Goal: Information Seeking & Learning: Check status

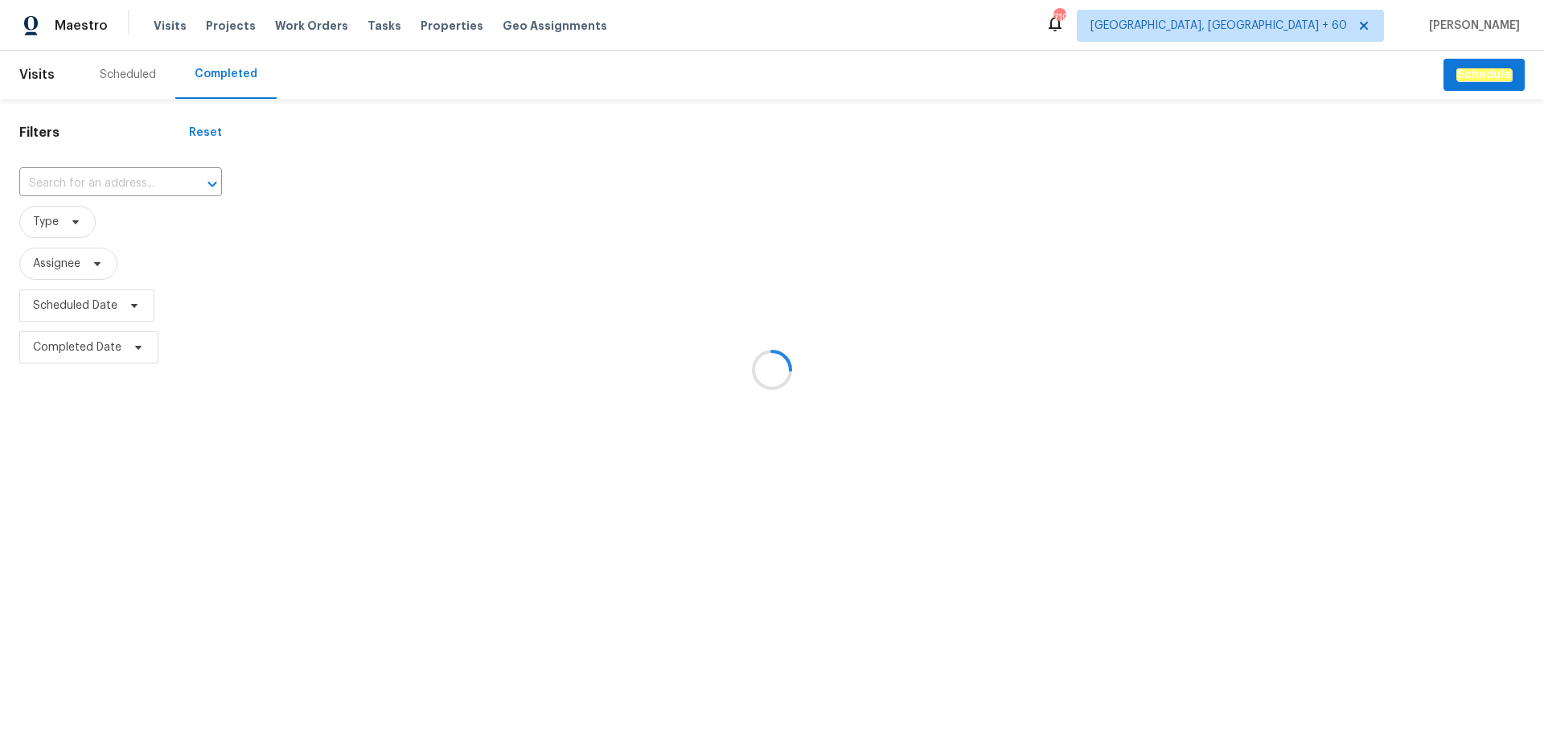
click at [134, 171] on div at bounding box center [772, 369] width 1544 height 739
click at [134, 179] on div at bounding box center [772, 369] width 1544 height 739
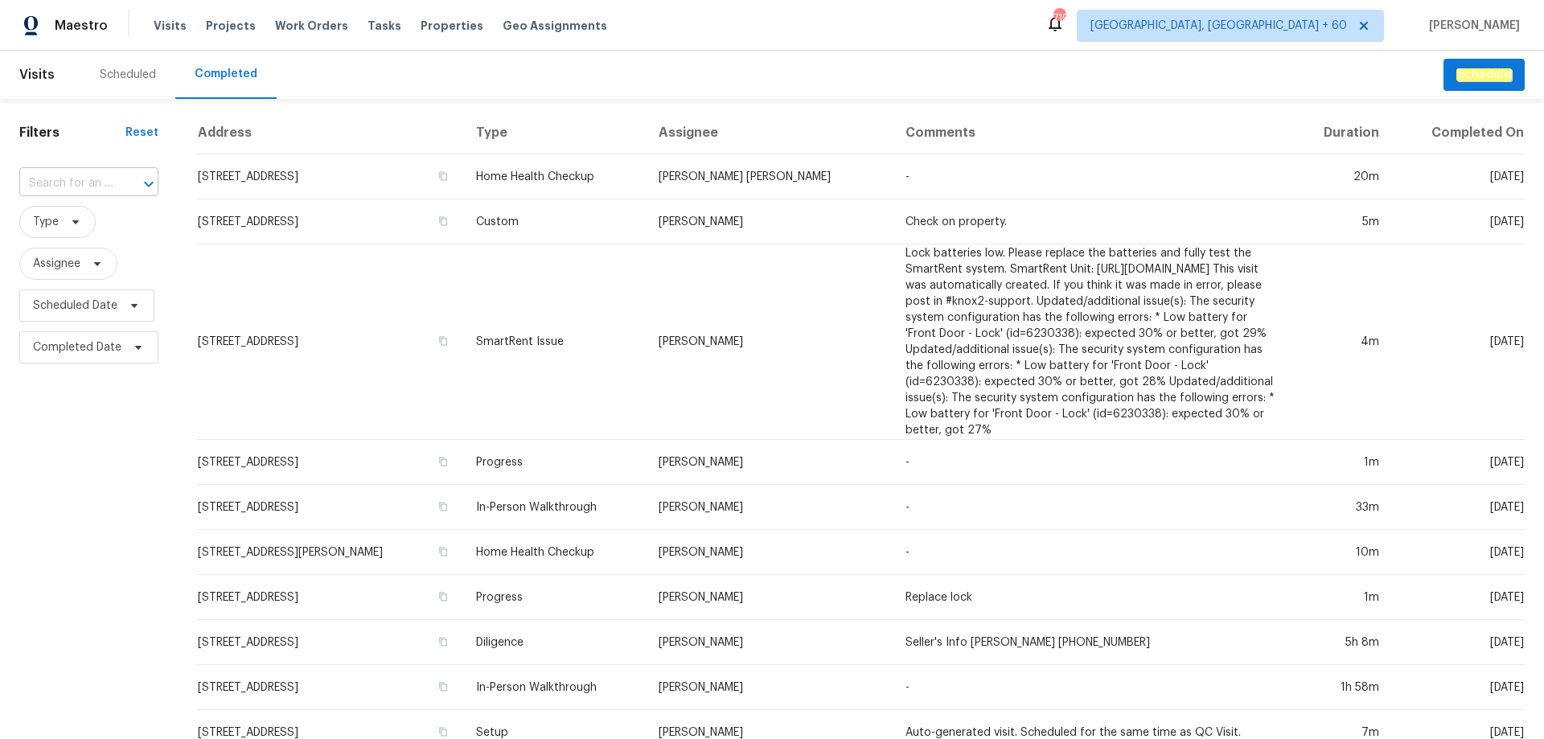
click at [103, 187] on input "text" at bounding box center [66, 183] width 94 height 25
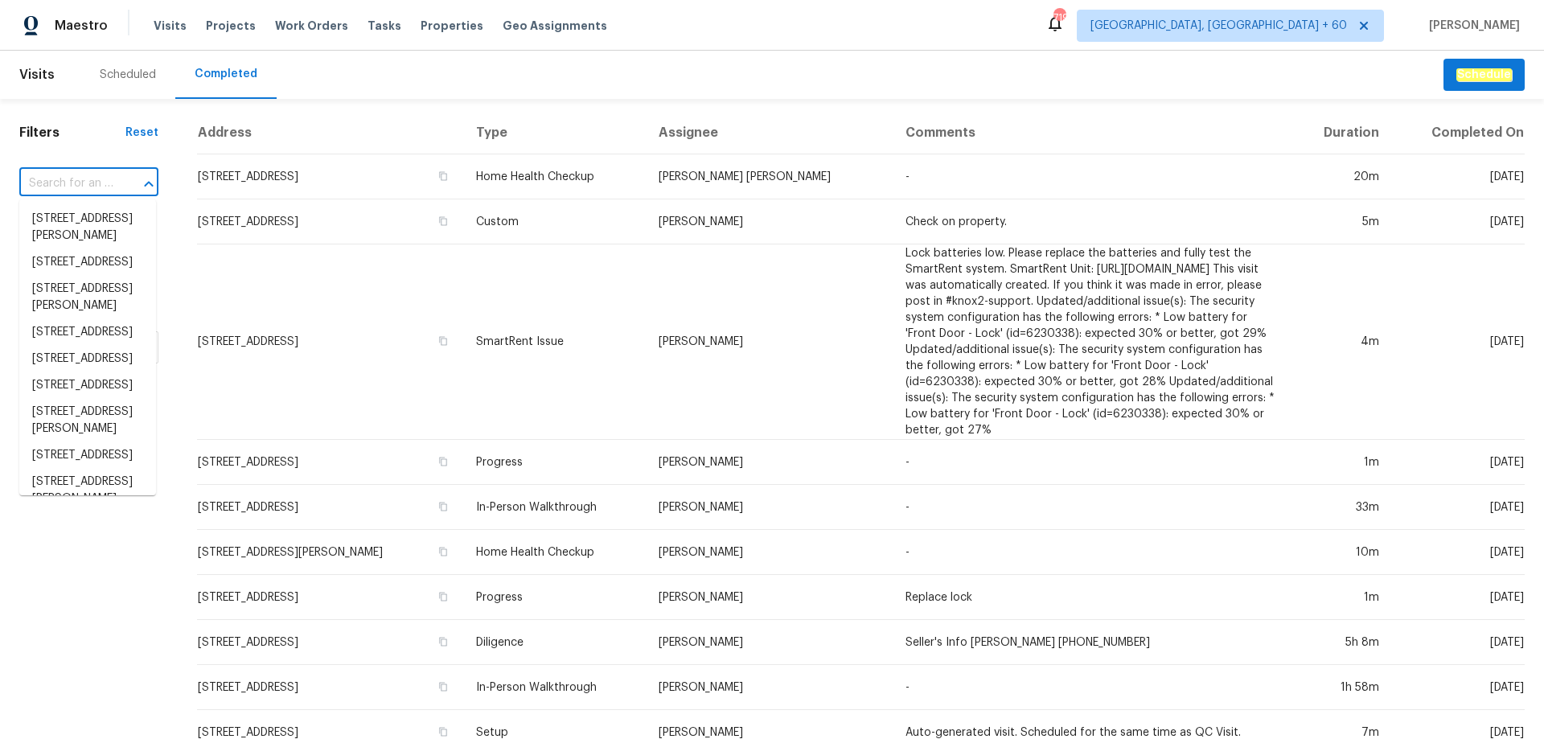
paste input "[STREET_ADDRESS][PERSON_NAME]"
type input "[STREET_ADDRESS][PERSON_NAME]"
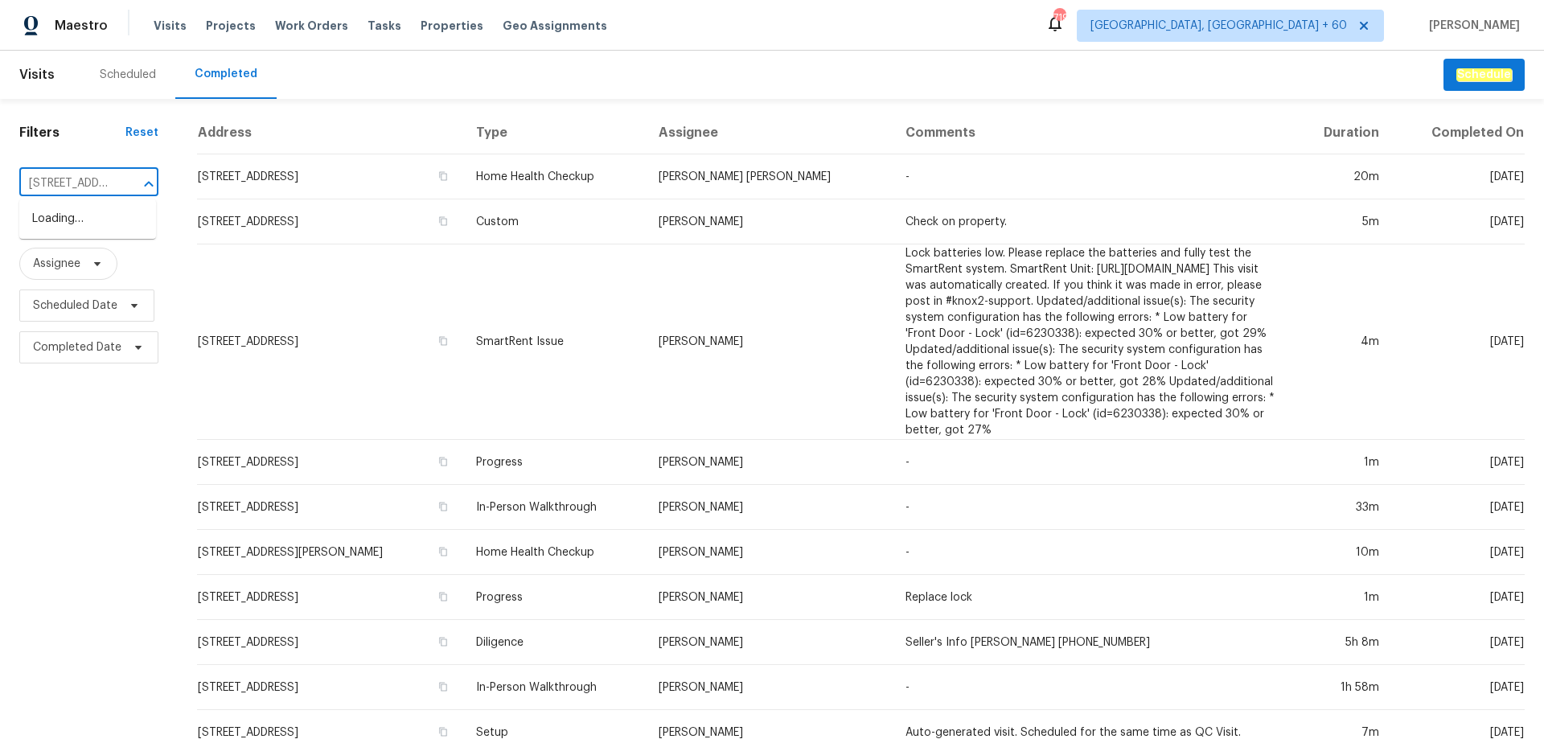
scroll to position [0, 148]
click at [91, 227] on li "[STREET_ADDRESS][PERSON_NAME]" at bounding box center [87, 227] width 137 height 43
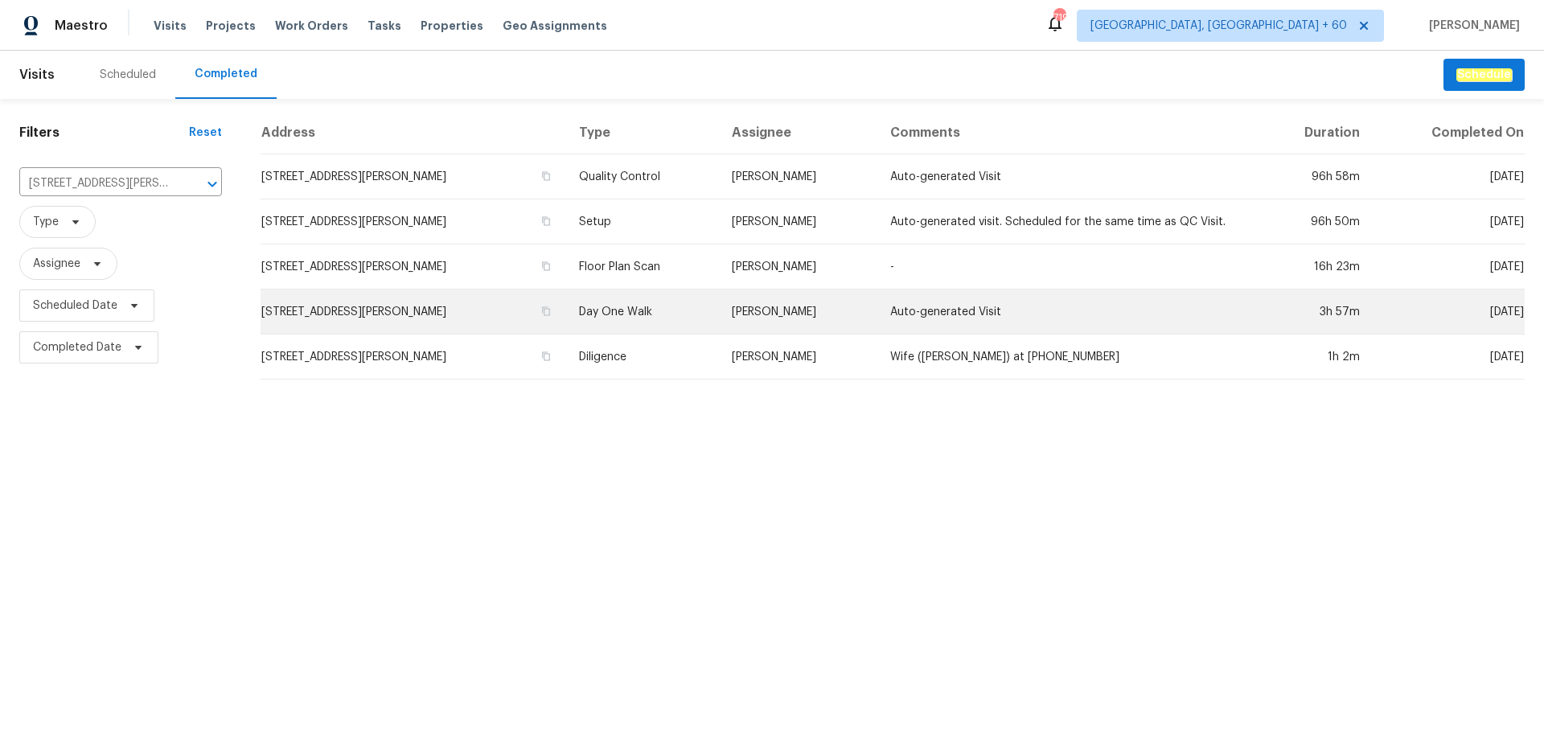
click at [695, 321] on td "Day One Walk" at bounding box center [643, 312] width 154 height 45
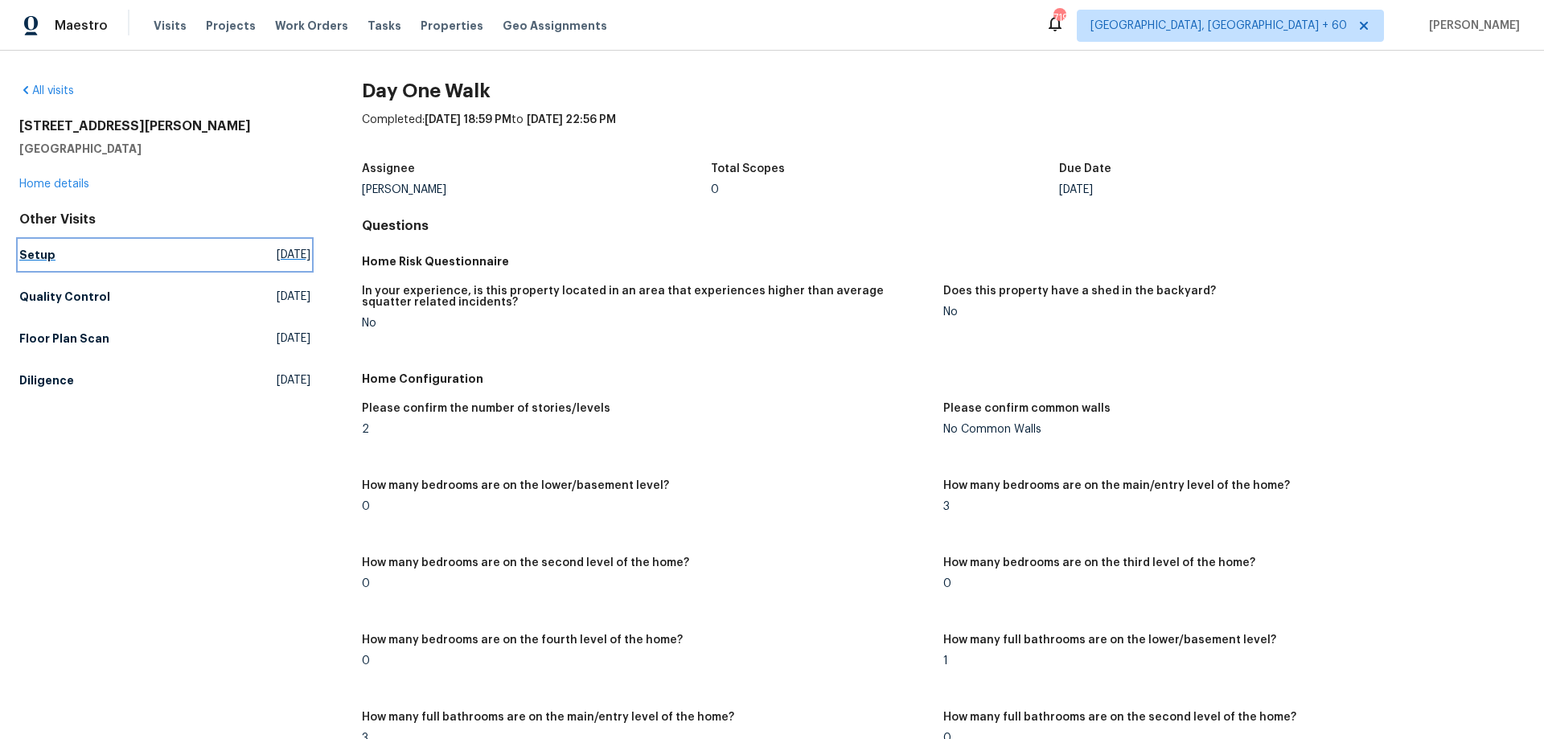
click at [63, 264] on link "Setup Sat, Sep 27 2025" at bounding box center [164, 254] width 291 height 29
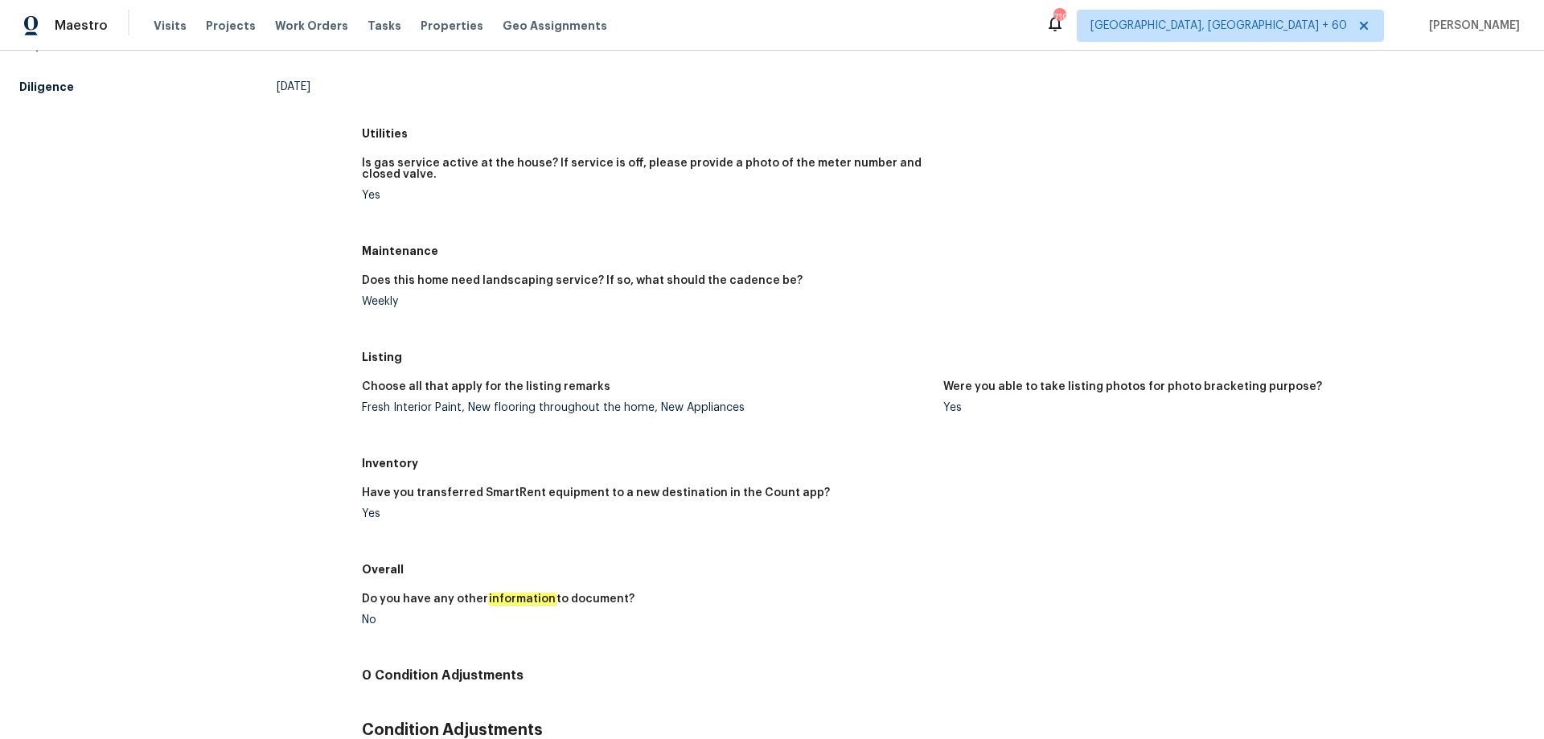
scroll to position [405, 0]
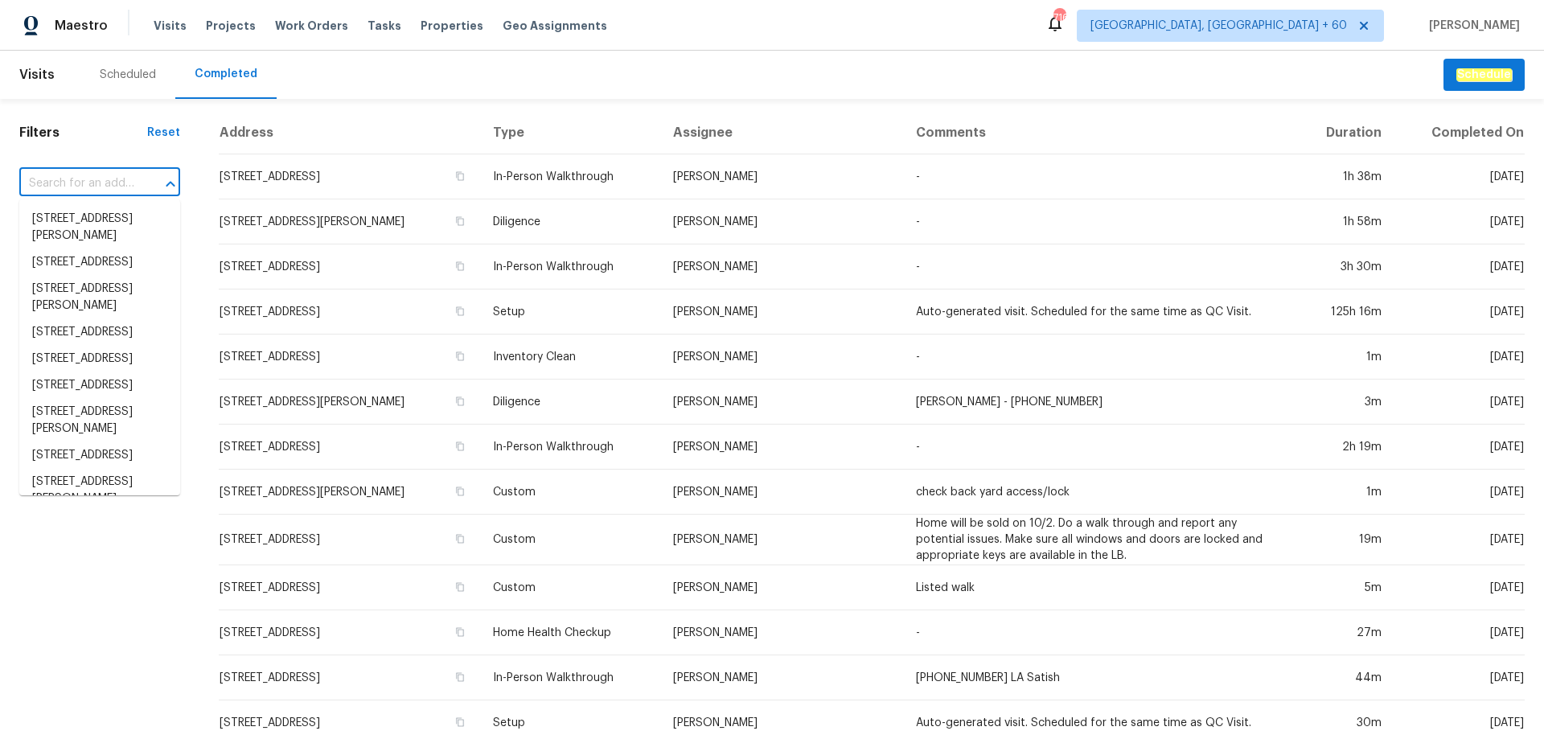
paste input "[STREET_ADDRESS][PERSON_NAME]"
type input "[STREET_ADDRESS][PERSON_NAME]"
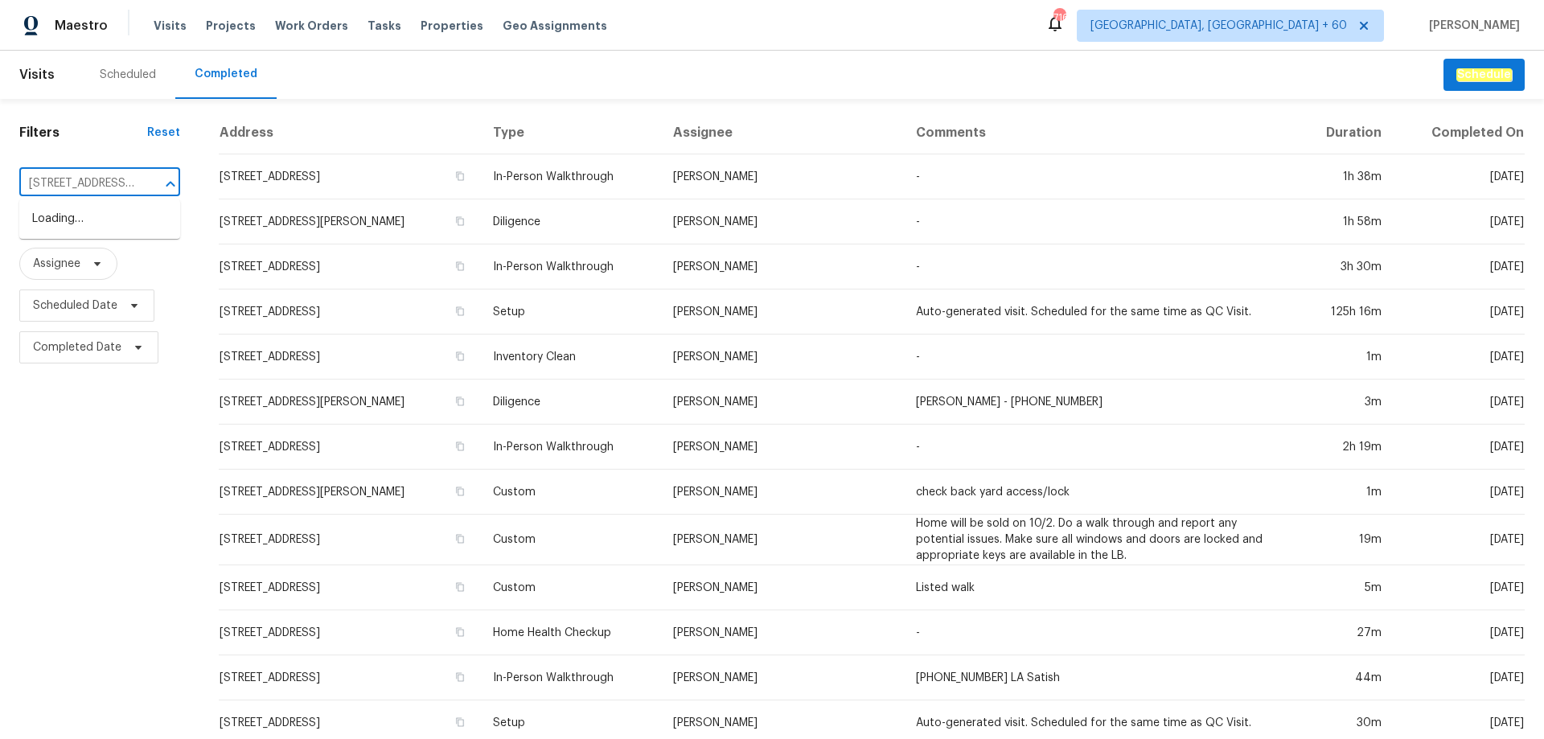
scroll to position [0, 124]
click at [116, 234] on li "[STREET_ADDRESS][PERSON_NAME]" at bounding box center [99, 227] width 161 height 43
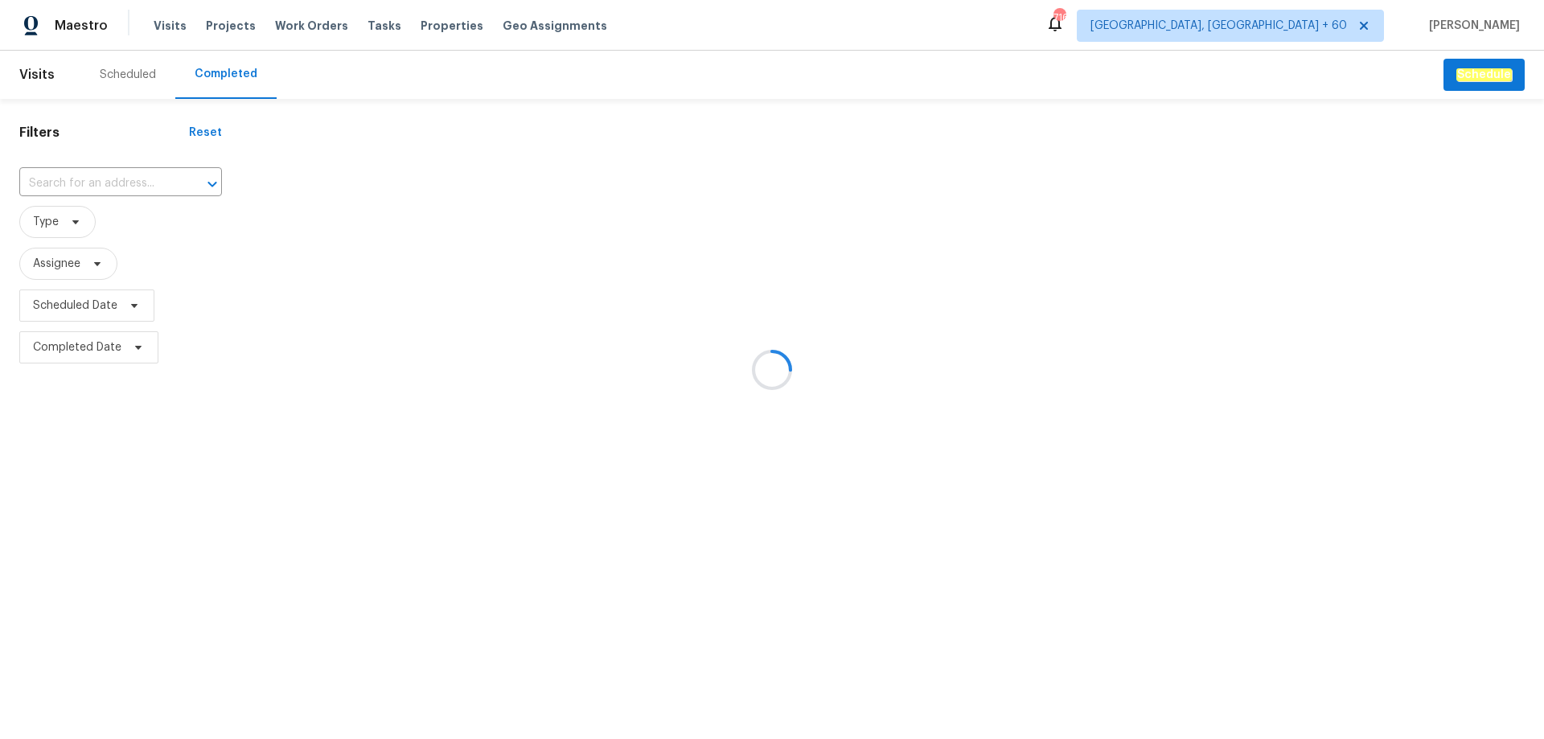
type input "[STREET_ADDRESS][PERSON_NAME]"
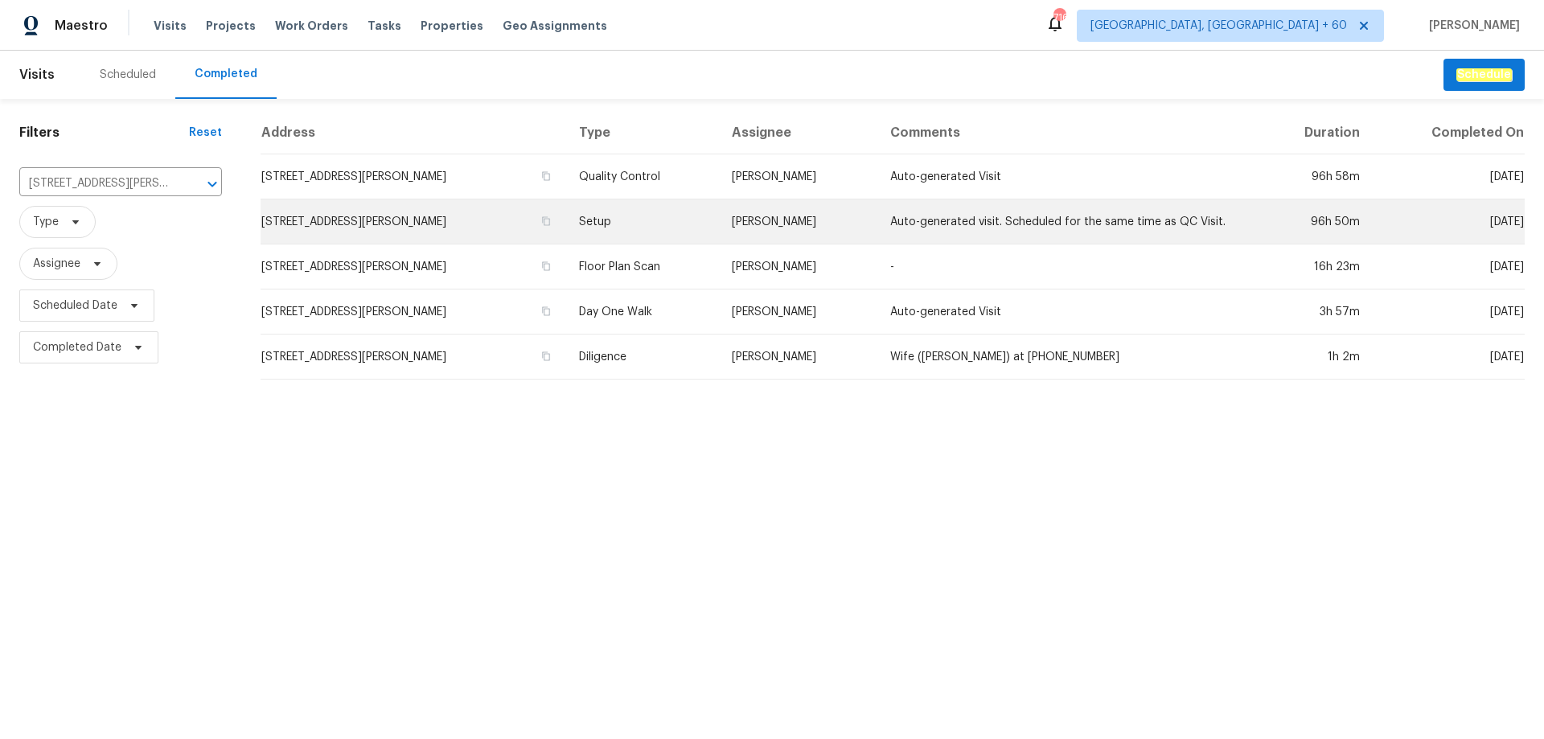
click at [754, 229] on td "[PERSON_NAME]" at bounding box center [798, 221] width 158 height 45
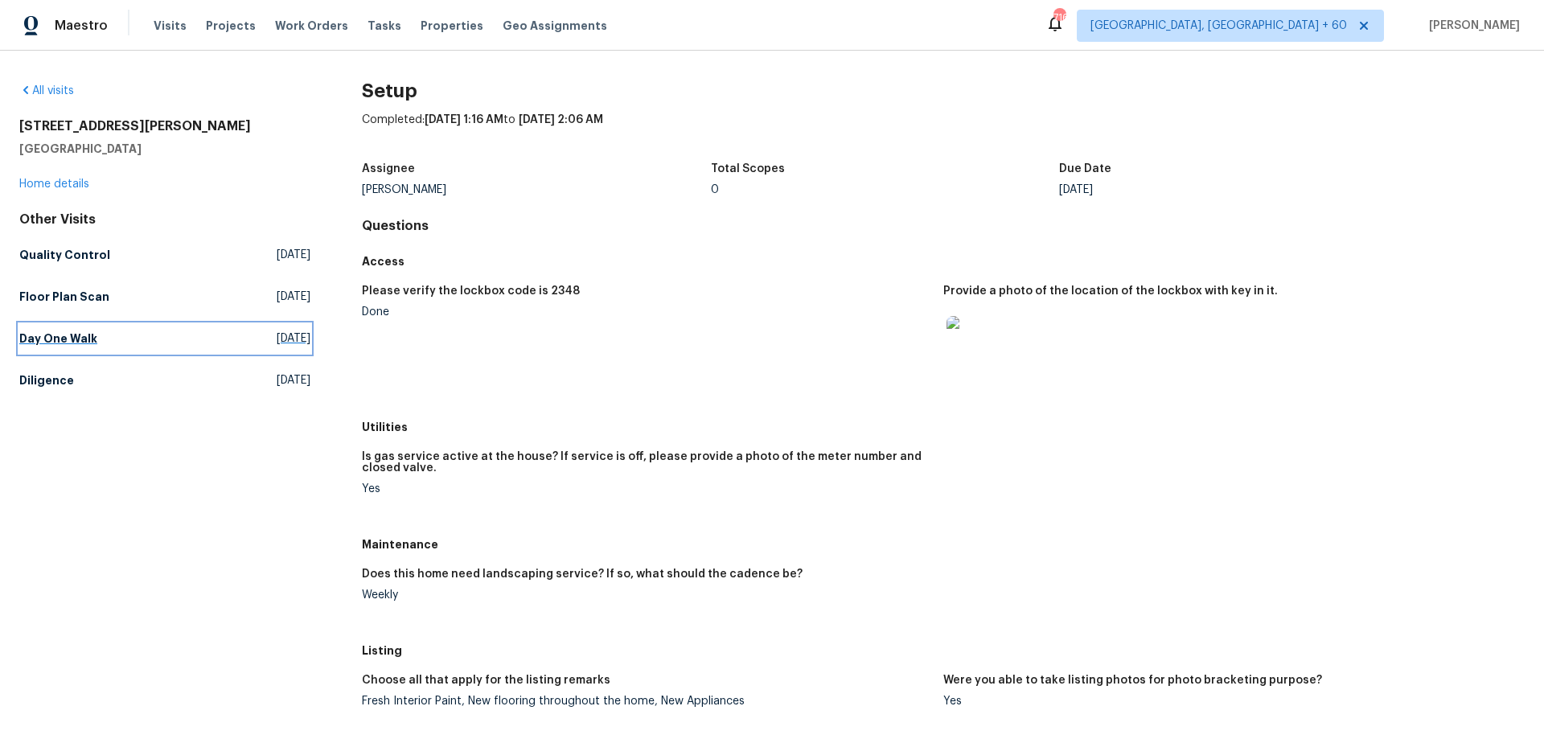
click at [53, 344] on h5 "Day One Walk" at bounding box center [58, 339] width 78 height 16
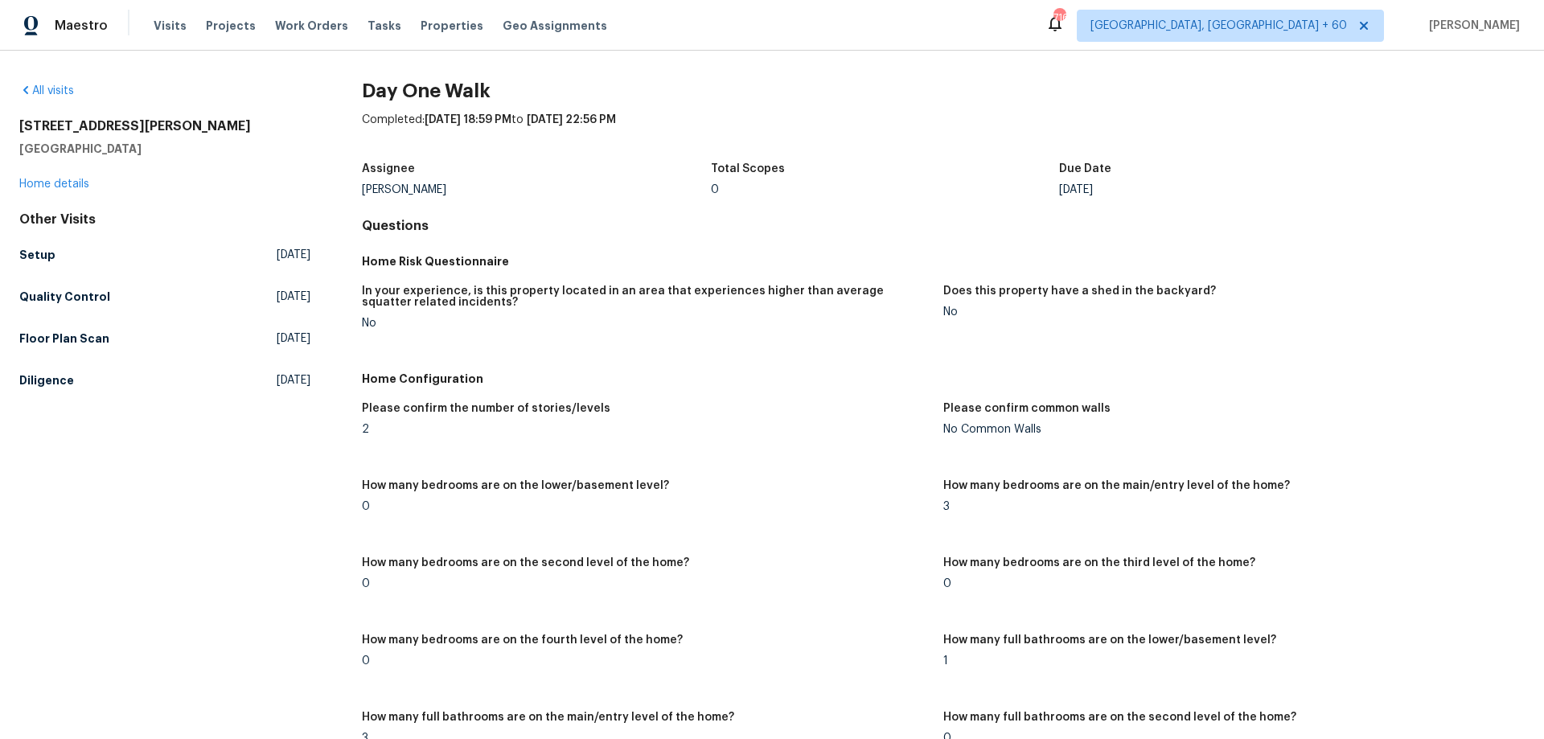
scroll to position [2604, 0]
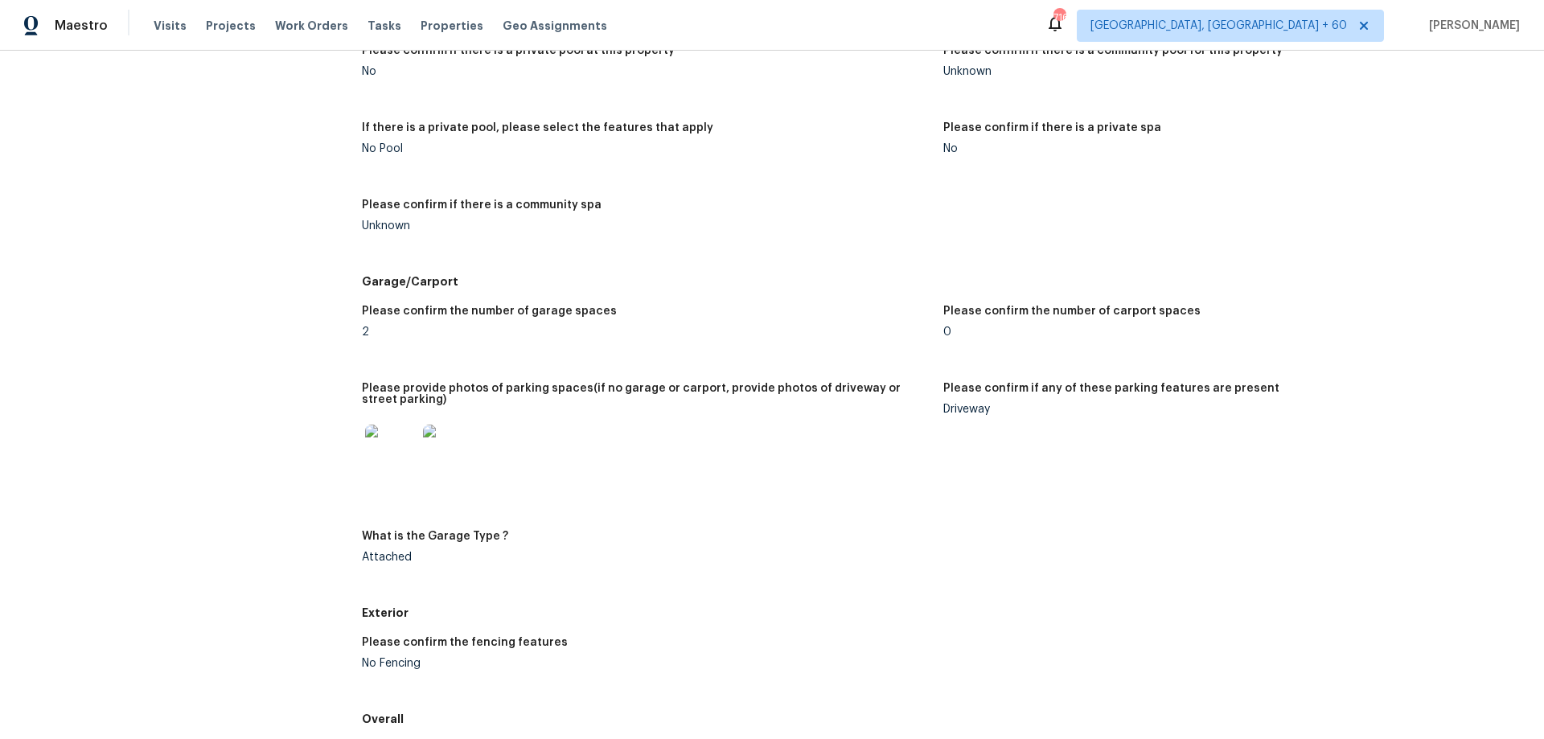
click at [389, 450] on img at bounding box center [390, 450] width 51 height 51
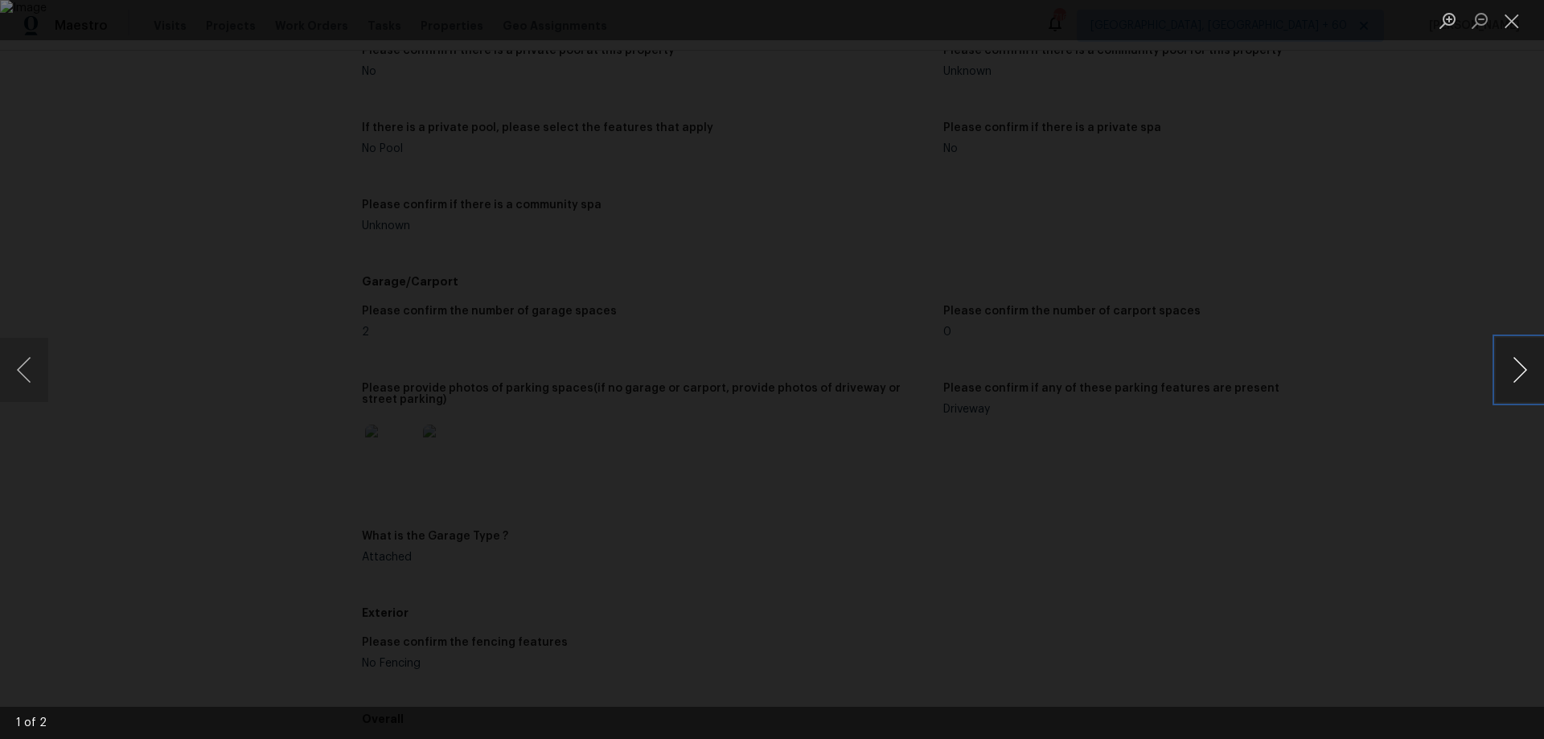
click at [1521, 376] on button "Next image" at bounding box center [1520, 370] width 48 height 64
click at [27, 353] on button "Previous image" at bounding box center [24, 370] width 48 height 64
click at [1526, 369] on button "Next image" at bounding box center [1520, 370] width 48 height 64
click at [1515, 22] on button "Close lightbox" at bounding box center [1512, 20] width 32 height 28
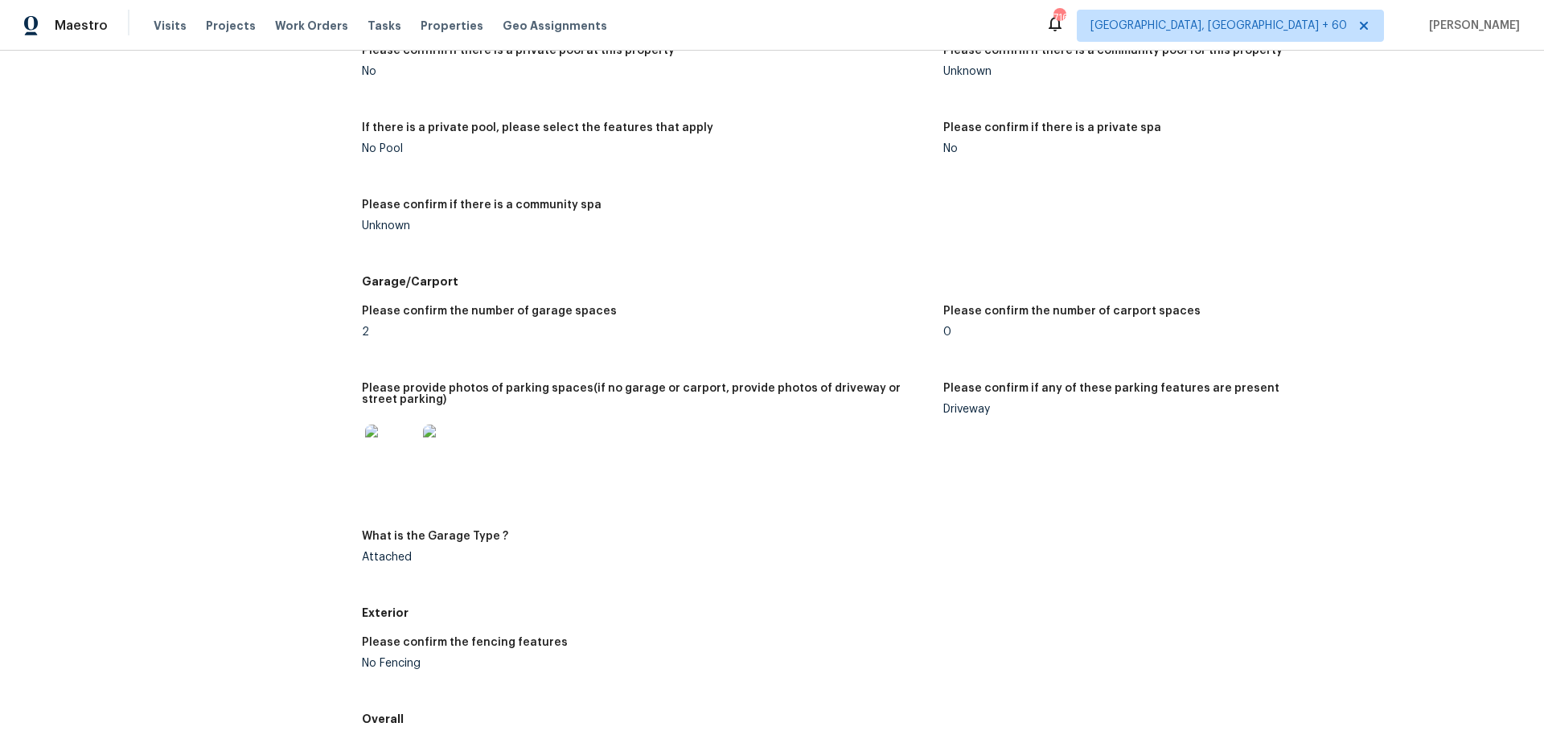
drag, startPoint x: 333, startPoint y: 315, endPoint x: 411, endPoint y: 323, distance: 78.4
click at [429, 350] on figure "Please confirm the number of garage spaces 2" at bounding box center [653, 335] width 582 height 58
drag, startPoint x: 383, startPoint y: 312, endPoint x: 541, endPoint y: 320, distance: 158.7
click at [532, 312] on h5 "Please confirm the number of garage spaces" at bounding box center [489, 311] width 255 height 11
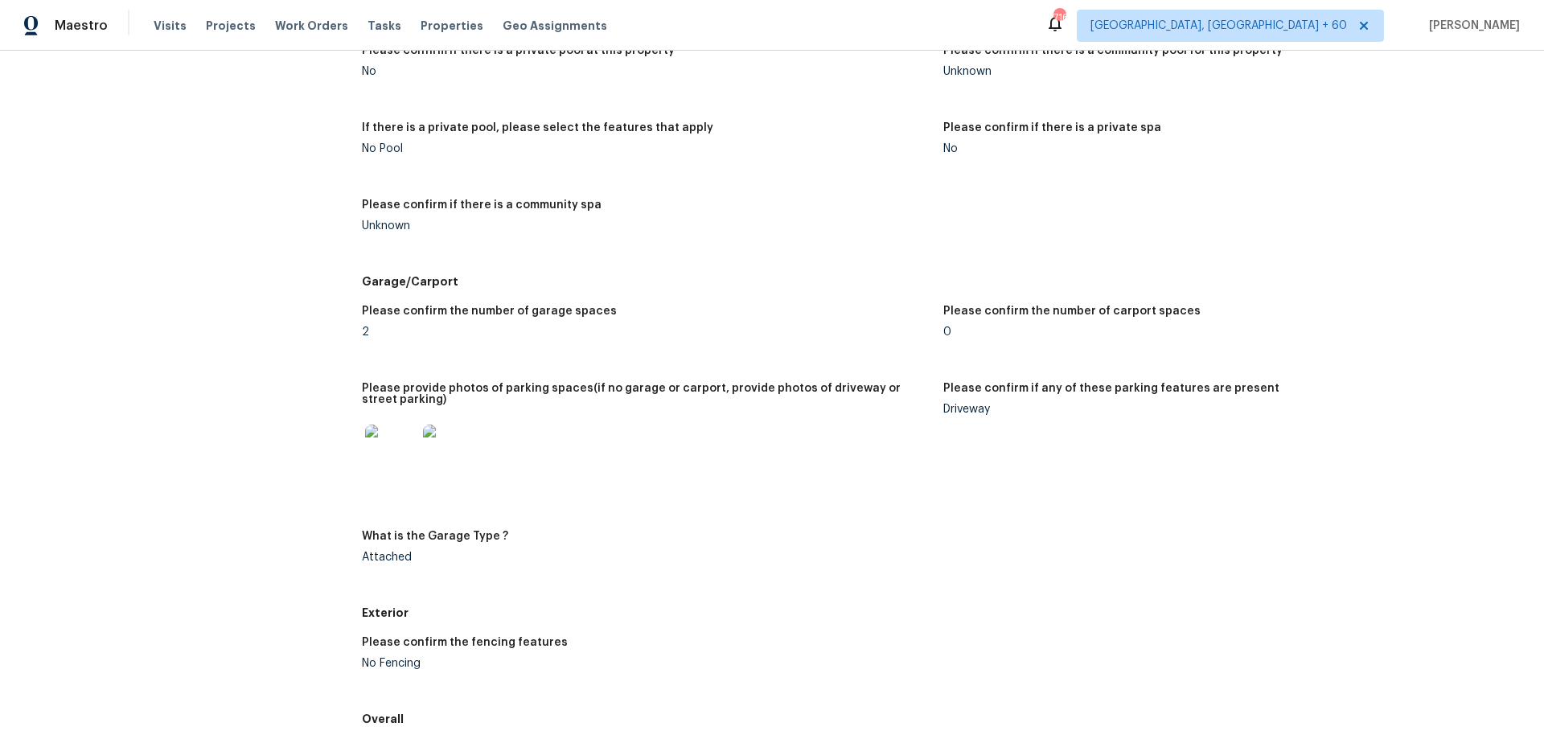
click at [518, 355] on figure "Please confirm the number of garage spaces 2" at bounding box center [653, 335] width 582 height 58
click at [428, 395] on h5 "Please provide photos of parking spaces(if no garage or carport, provide photos…" at bounding box center [646, 394] width 569 height 23
